Goal: Task Accomplishment & Management: Use online tool/utility

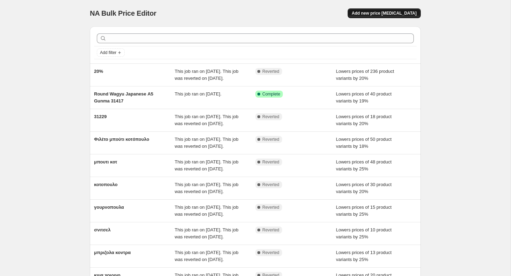
click at [385, 13] on span "Add new price [MEDICAL_DATA]" at bounding box center [384, 13] width 65 height 6
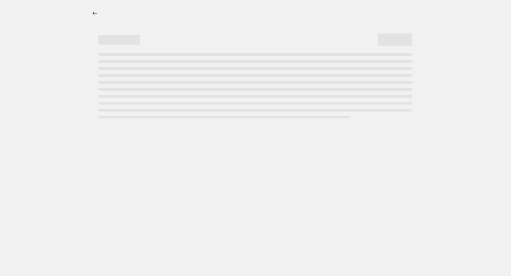
select select "percentage"
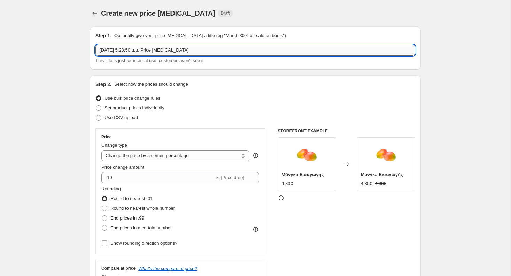
click at [205, 53] on input "[DATE] 5:23:50 μ.μ. Price [MEDICAL_DATA]" at bounding box center [255, 50] width 320 height 11
paste input "0325"
type input "30325 μπουτι κοτοπουλο"
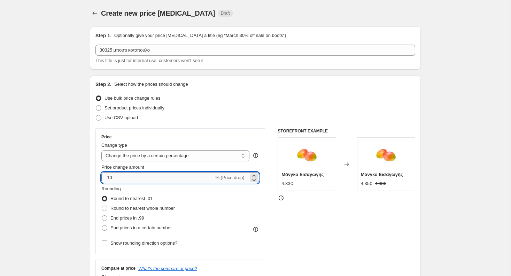
click at [130, 175] on input "-10" at bounding box center [157, 177] width 113 height 11
type input "-1"
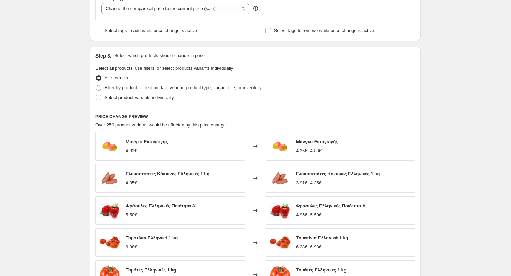
scroll to position [286, 0]
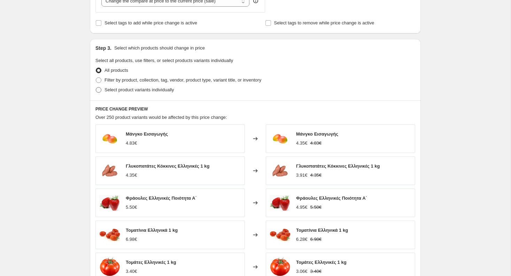
type input "-41"
click at [96, 88] on span at bounding box center [99, 90] width 6 height 6
click at [96, 87] on input "Select product variants individually" at bounding box center [96, 87] width 0 height 0
radio input "true"
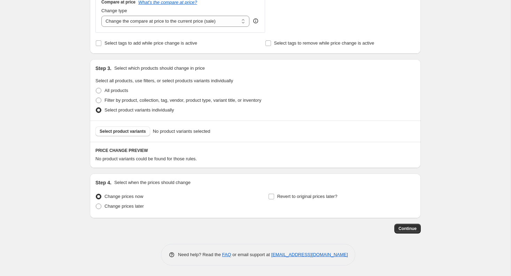
scroll to position [265, 0]
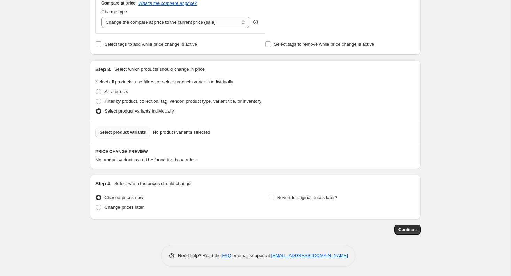
click at [121, 130] on span "Select product variants" at bounding box center [123, 133] width 46 height 6
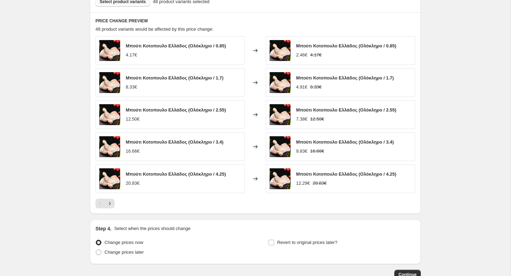
scroll to position [440, 0]
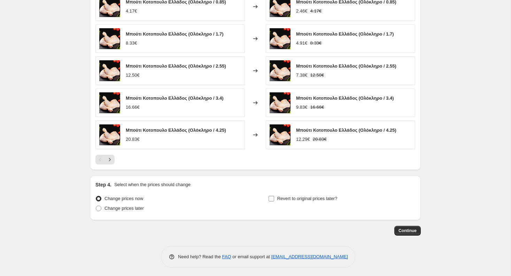
click at [296, 198] on span "Revert to original prices later?" at bounding box center [307, 198] width 60 height 5
click at [274, 198] on input "Revert to original prices later?" at bounding box center [272, 199] width 6 height 6
checkbox input "true"
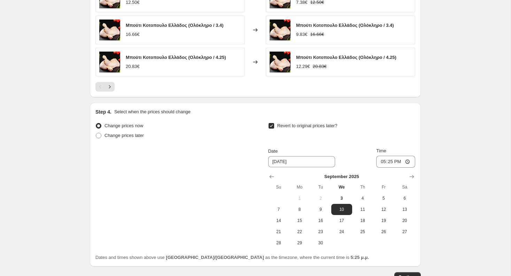
scroll to position [514, 0]
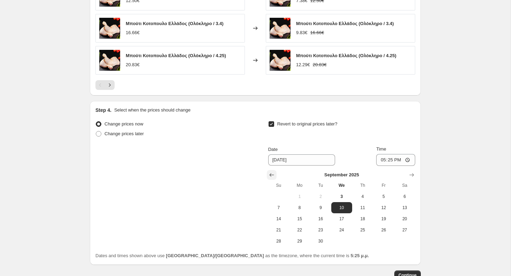
click at [269, 172] on icon "Show previous month, August 2025" at bounding box center [271, 174] width 7 height 7
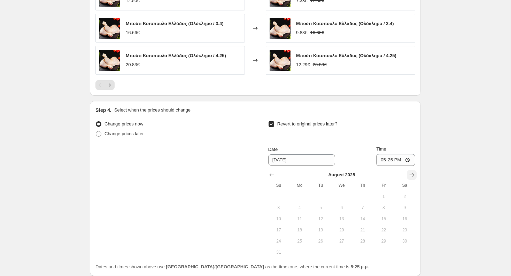
click at [412, 173] on icon "Show next month, September 2025" at bounding box center [412, 174] width 5 height 3
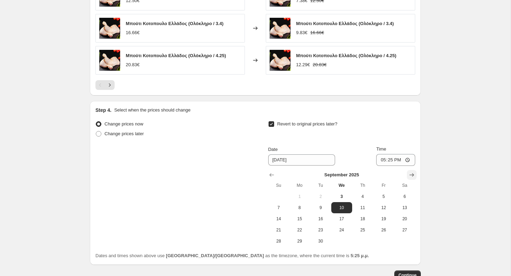
click at [412, 173] on icon "Show next month, October 2025" at bounding box center [412, 174] width 5 height 3
click at [385, 207] on span "10" at bounding box center [383, 208] width 15 height 6
type input "[DATE]"
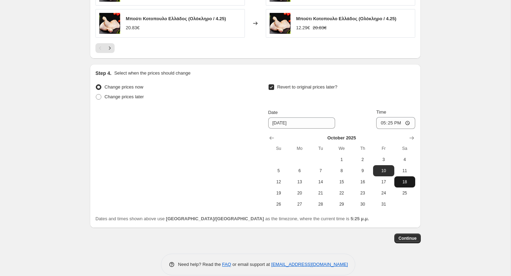
scroll to position [551, 0]
click at [410, 235] on span "Continue" at bounding box center [407, 238] width 18 height 6
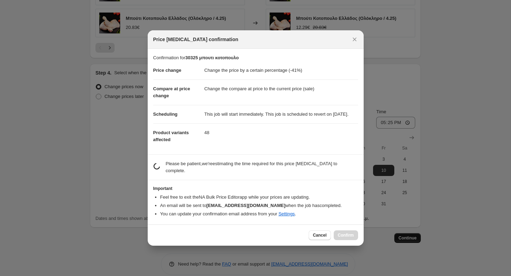
scroll to position [0, 0]
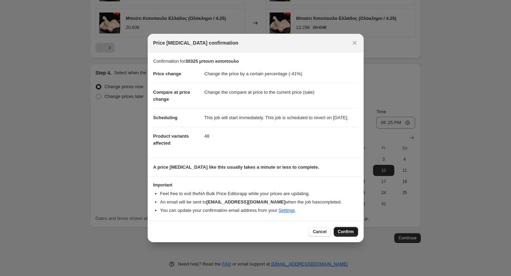
click at [346, 234] on span "Confirm" at bounding box center [346, 232] width 16 height 6
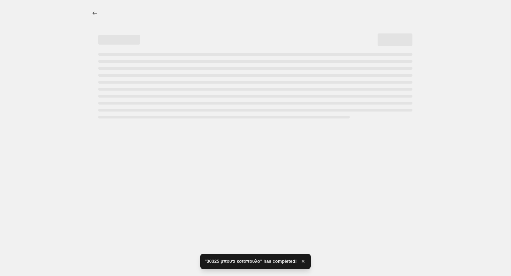
select select "percentage"
